Goal: Information Seeking & Learning: Learn about a topic

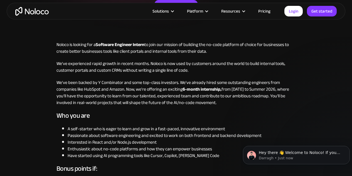
scroll to position [120, 0]
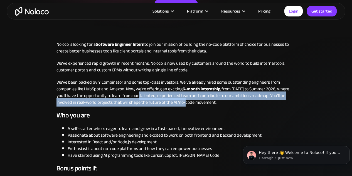
drag, startPoint x: 179, startPoint y: 103, endPoint x: 144, endPoint y: 98, distance: 35.1
click at [144, 98] on p "We've been backed by Y Combinator and some top-class investors. We've already h…" at bounding box center [177, 92] width 240 height 27
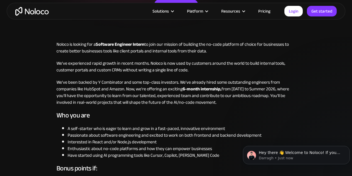
click at [183, 105] on p "We've been backed by Y Combinator and some top-class investors. We've already h…" at bounding box center [177, 92] width 240 height 27
click at [176, 103] on p "We've been backed by Y Combinator and some top-class investors. We've already h…" at bounding box center [177, 92] width 240 height 27
drag, startPoint x: 176, startPoint y: 103, endPoint x: 202, endPoint y: 104, distance: 25.7
click at [202, 104] on p "We've been backed by Y Combinator and some top-class investors. We've already h…" at bounding box center [177, 92] width 240 height 27
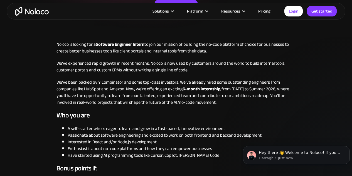
click at [202, 104] on p "We've been backed by Y Combinator and some top-class investors. We've already h…" at bounding box center [177, 92] width 240 height 27
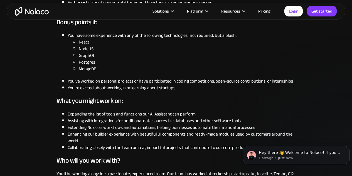
scroll to position [269, 0]
